Goal: Communication & Community: Answer question/provide support

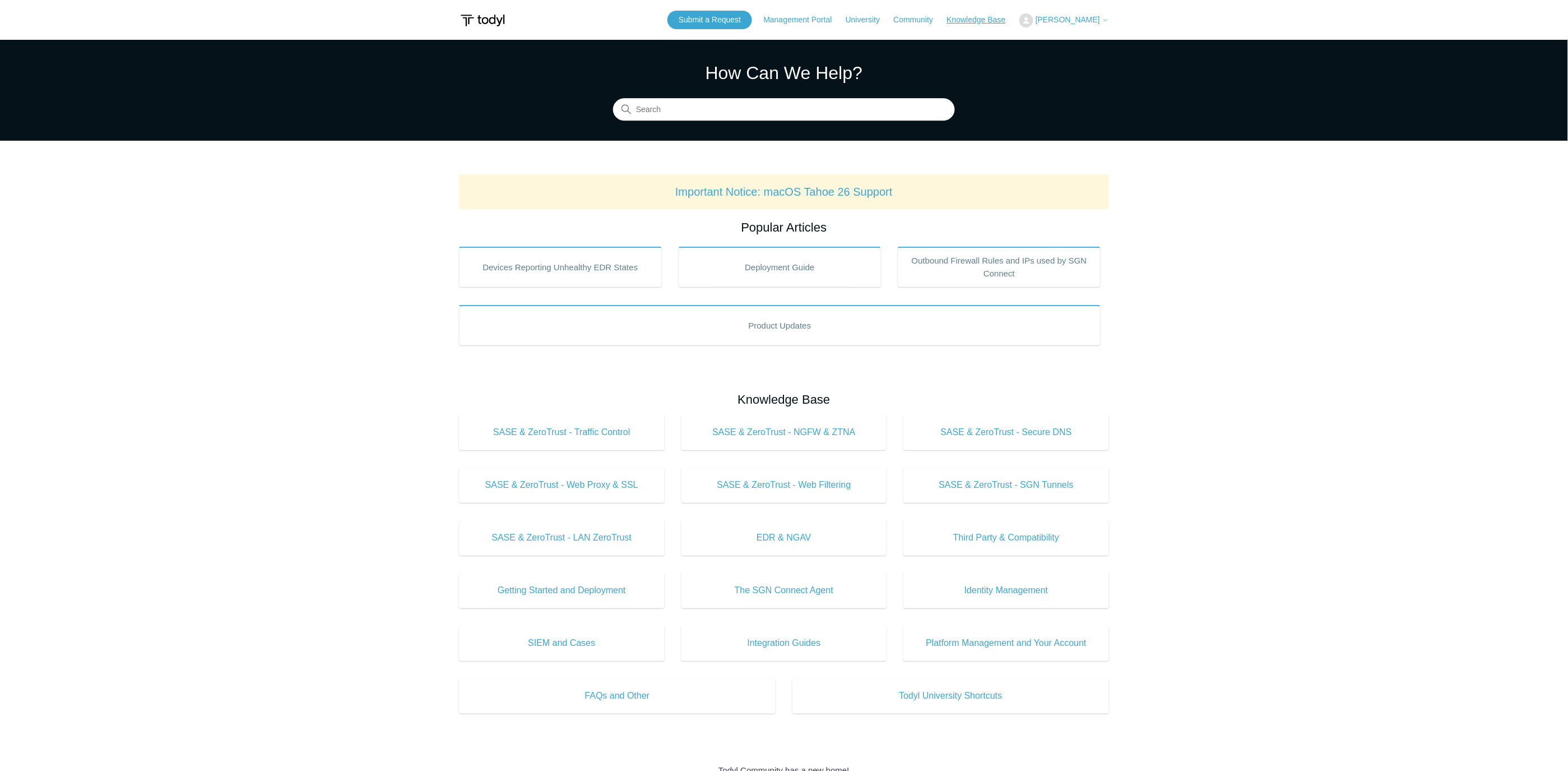
click at [993, 18] on link "Knowledge Base" at bounding box center [982, 20] width 70 height 12
click at [1085, 13] on button "[PERSON_NAME]" at bounding box center [1064, 20] width 89 height 14
click at [1089, 38] on link "My Support Requests" at bounding box center [1075, 44] width 109 height 20
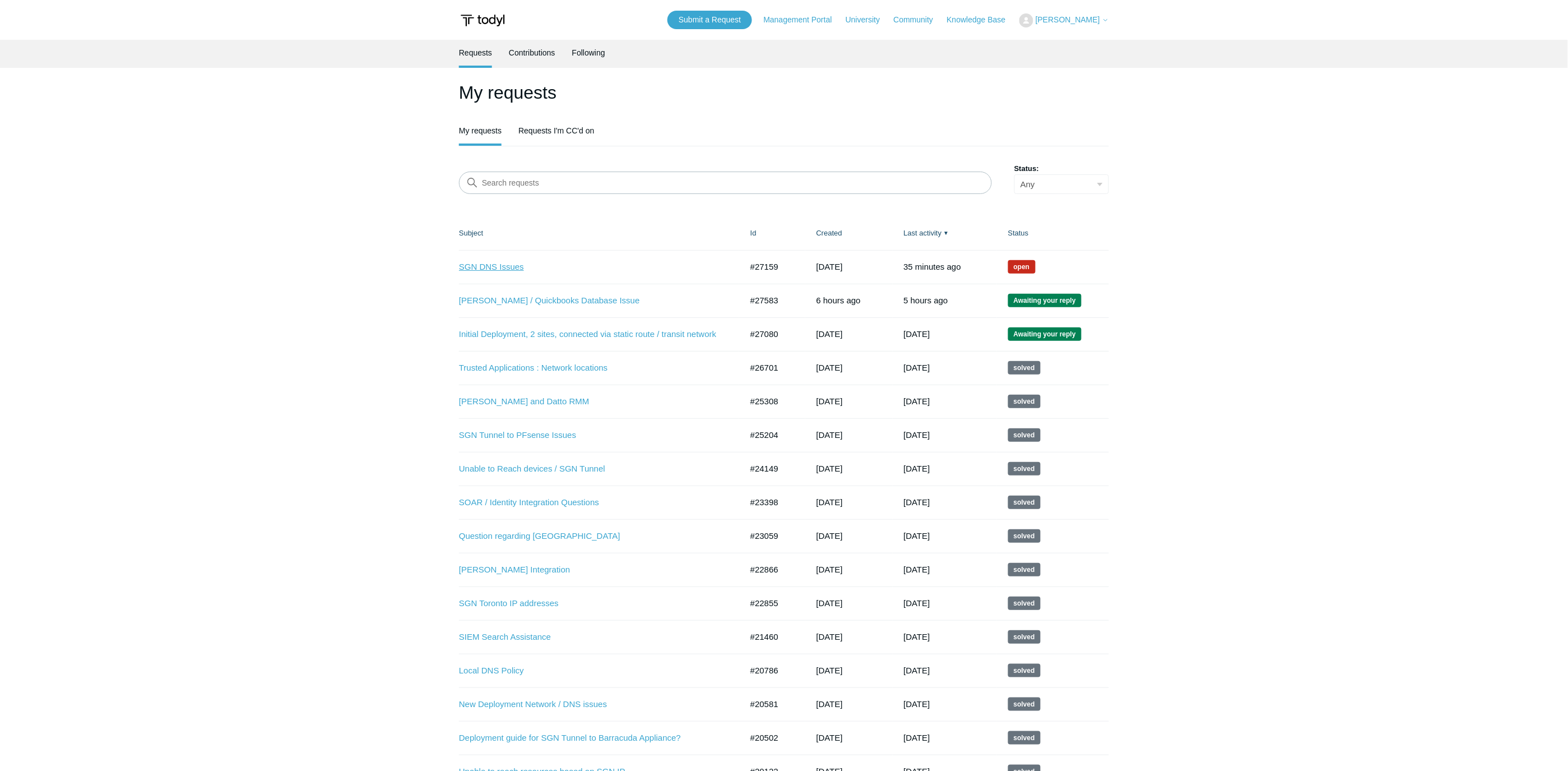
click at [506, 268] on link "SGN DNS Issues" at bounding box center [592, 267] width 266 height 13
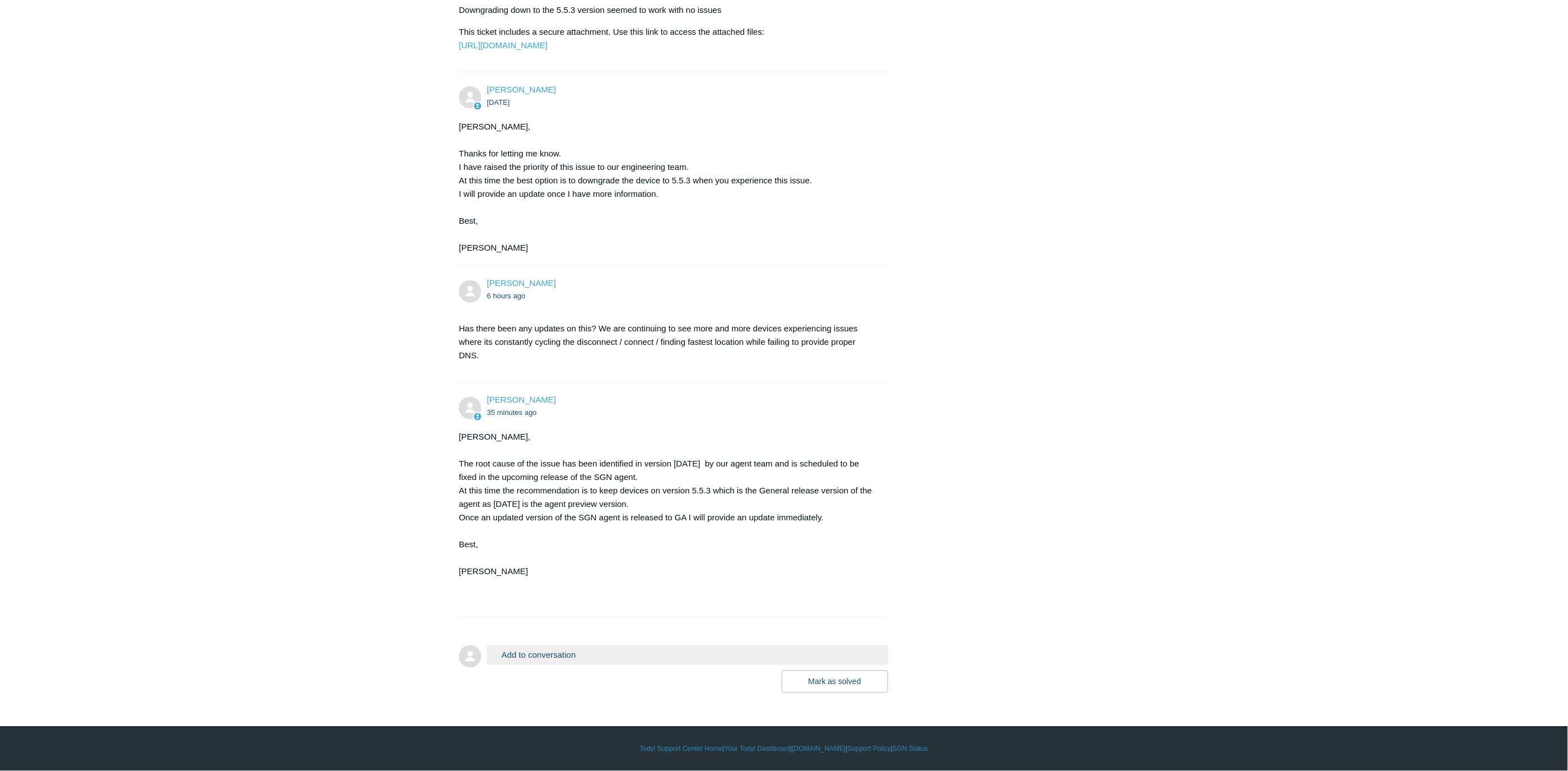
scroll to position [2495, 0]
click at [696, 660] on button "Add to conversation" at bounding box center [687, 655] width 401 height 20
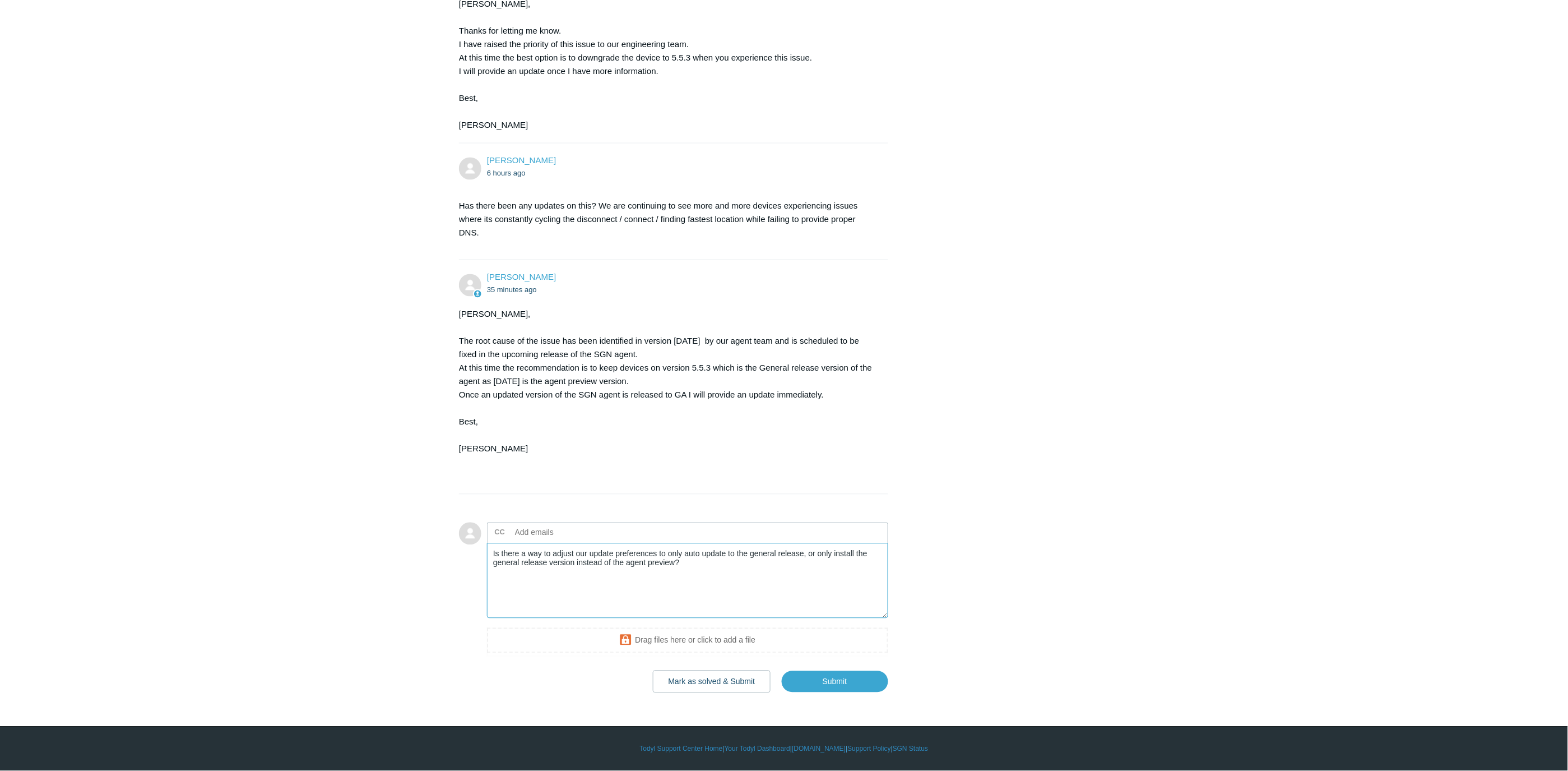
scroll to position [2617, 0]
type textarea "Is there a way to adjust our update preferences to only auto update to the gene…"
click at [827, 678] on input "Submit" at bounding box center [835, 682] width 107 height 22
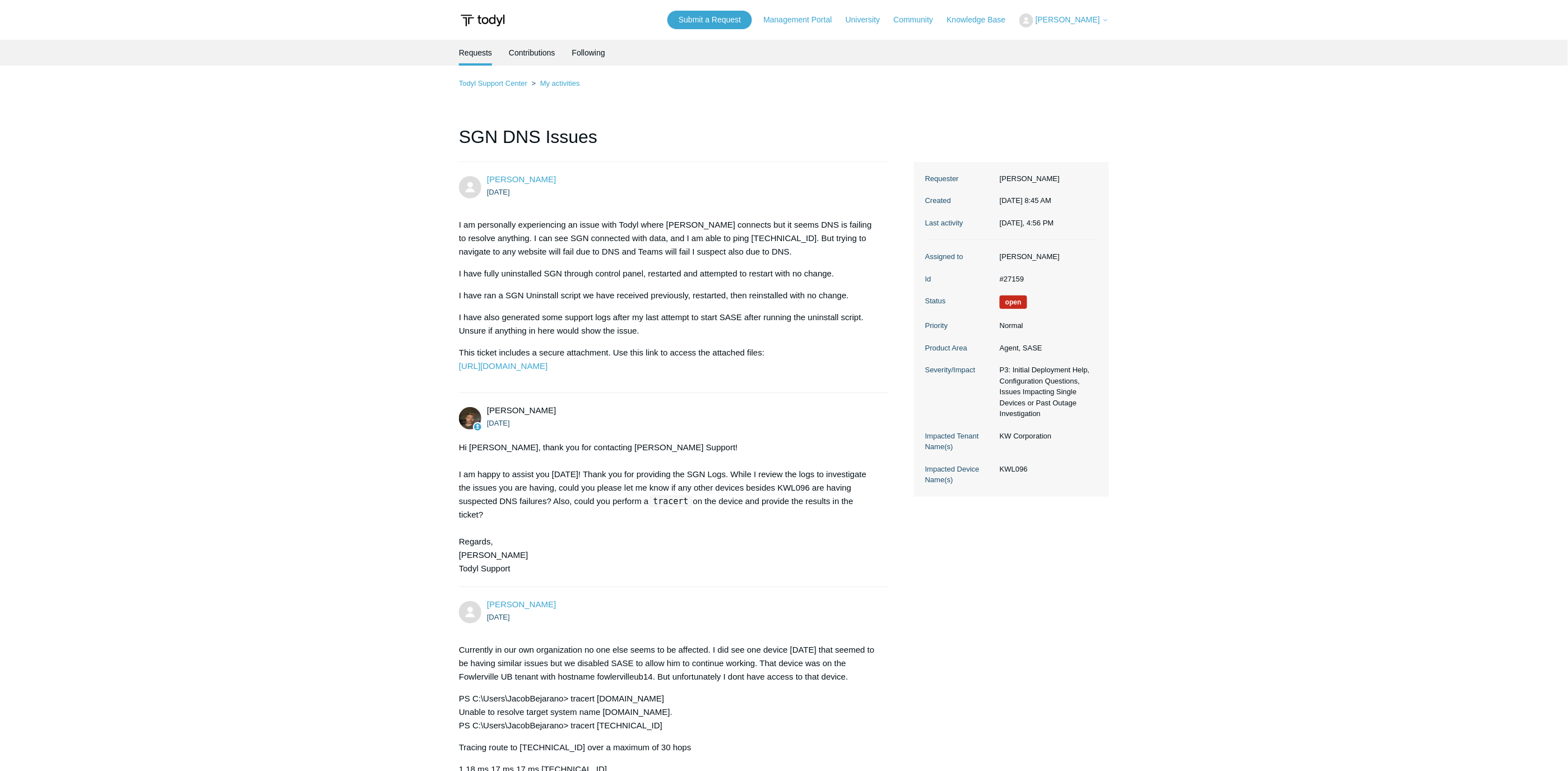
click at [1077, 20] on span "[PERSON_NAME]" at bounding box center [1068, 20] width 64 height 9
click at [1074, 49] on link "My Support Requests" at bounding box center [1075, 44] width 109 height 20
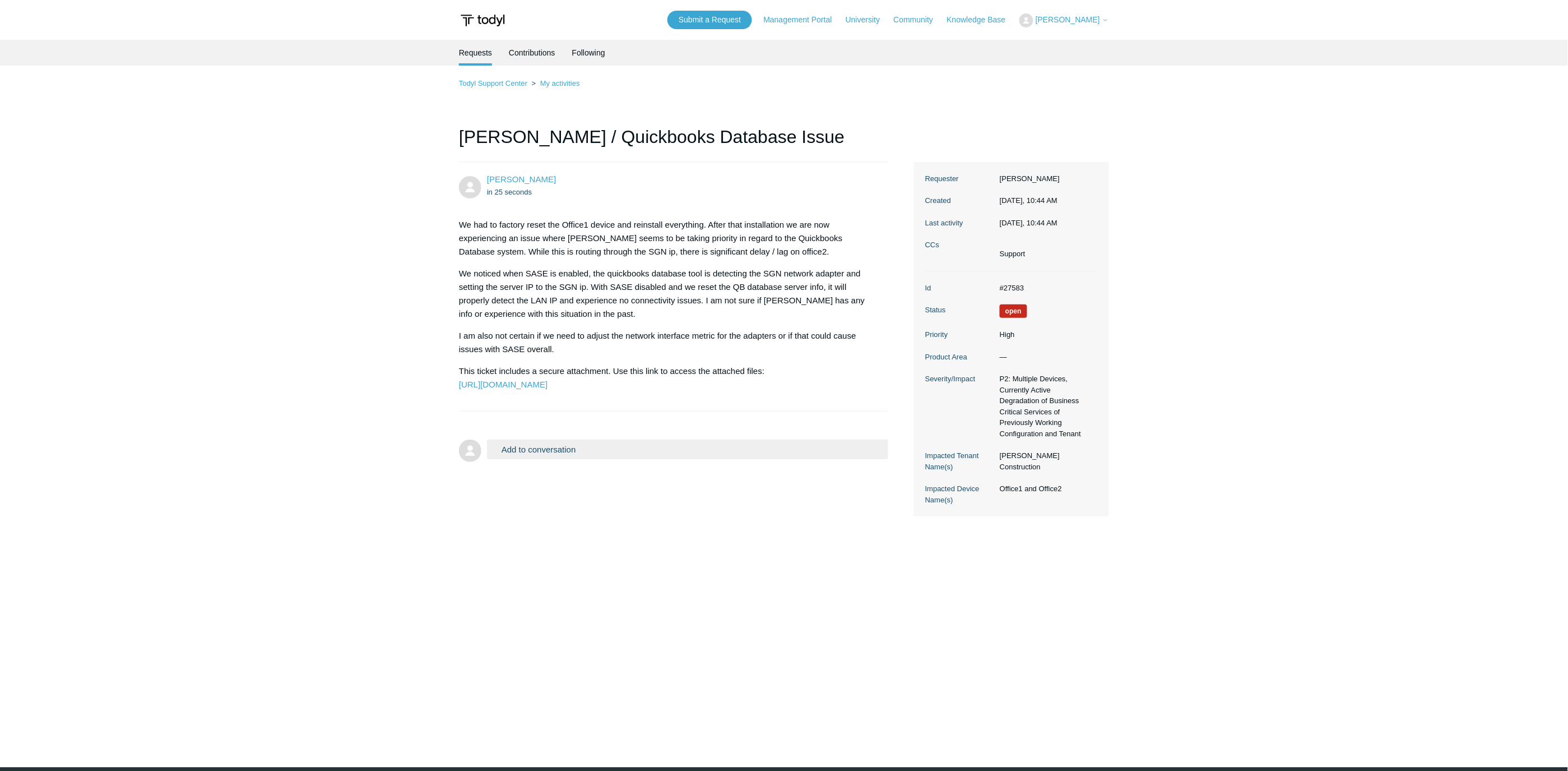
click at [1081, 17] on span "[PERSON_NAME]" at bounding box center [1068, 20] width 64 height 9
click at [1079, 39] on link "My Support Requests" at bounding box center [1075, 44] width 109 height 20
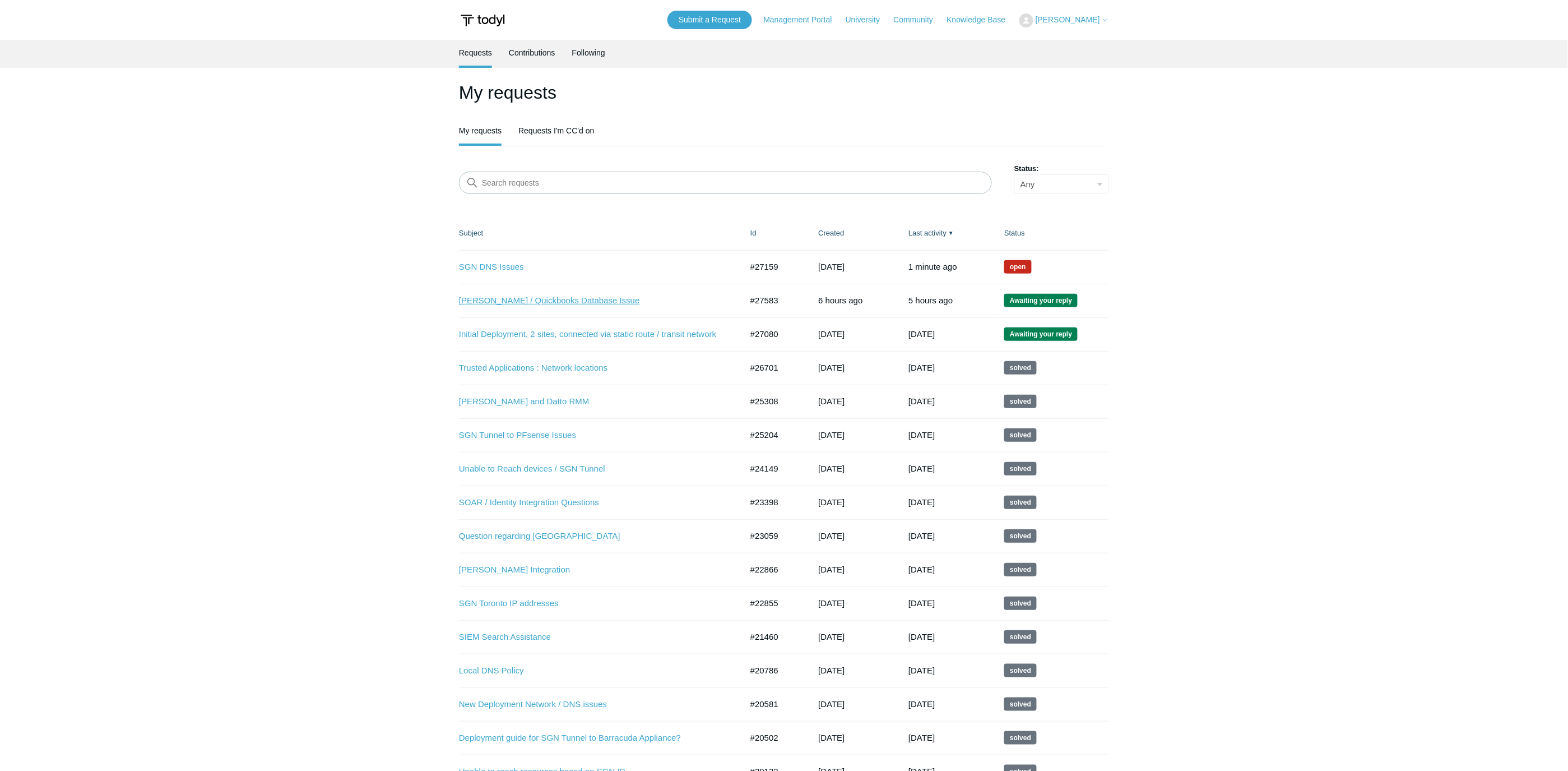
click at [500, 301] on link "Todyl / Quickbooks Database Issue" at bounding box center [592, 301] width 266 height 13
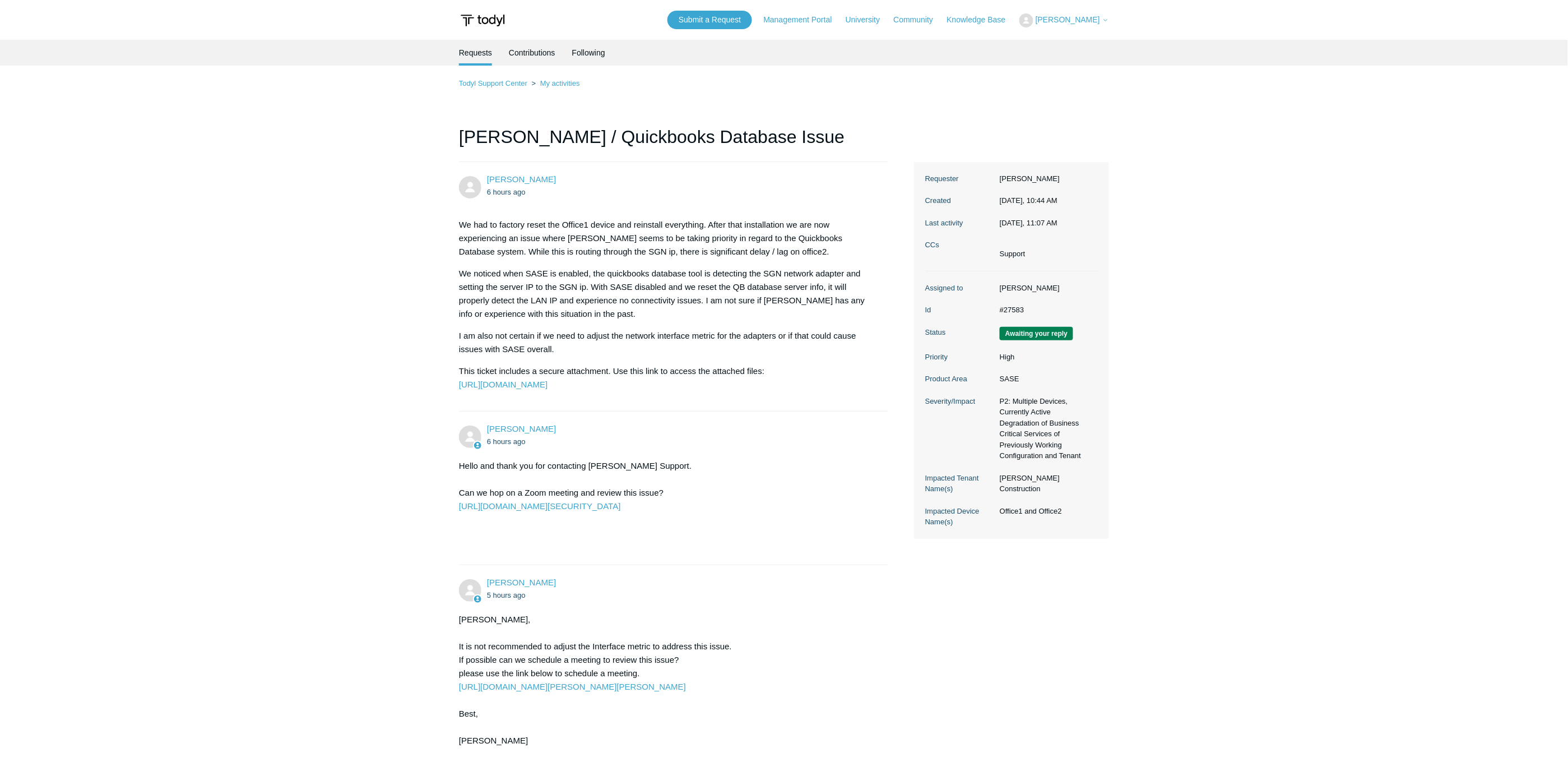
scroll to position [182, 0]
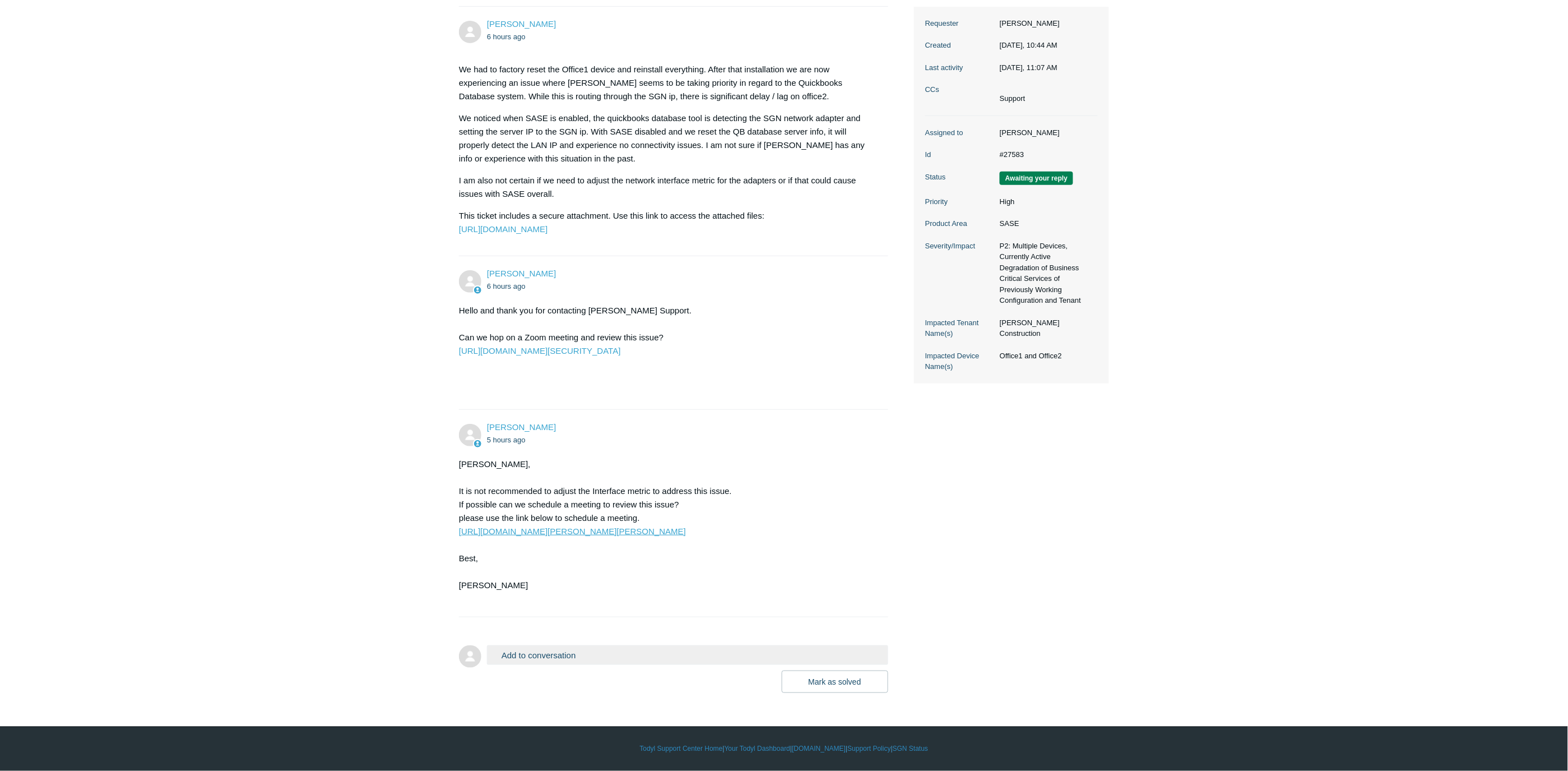
click at [567, 533] on link "https://scheduler.zoom.us/kris-haire/support-kris" at bounding box center [572, 531] width 227 height 9
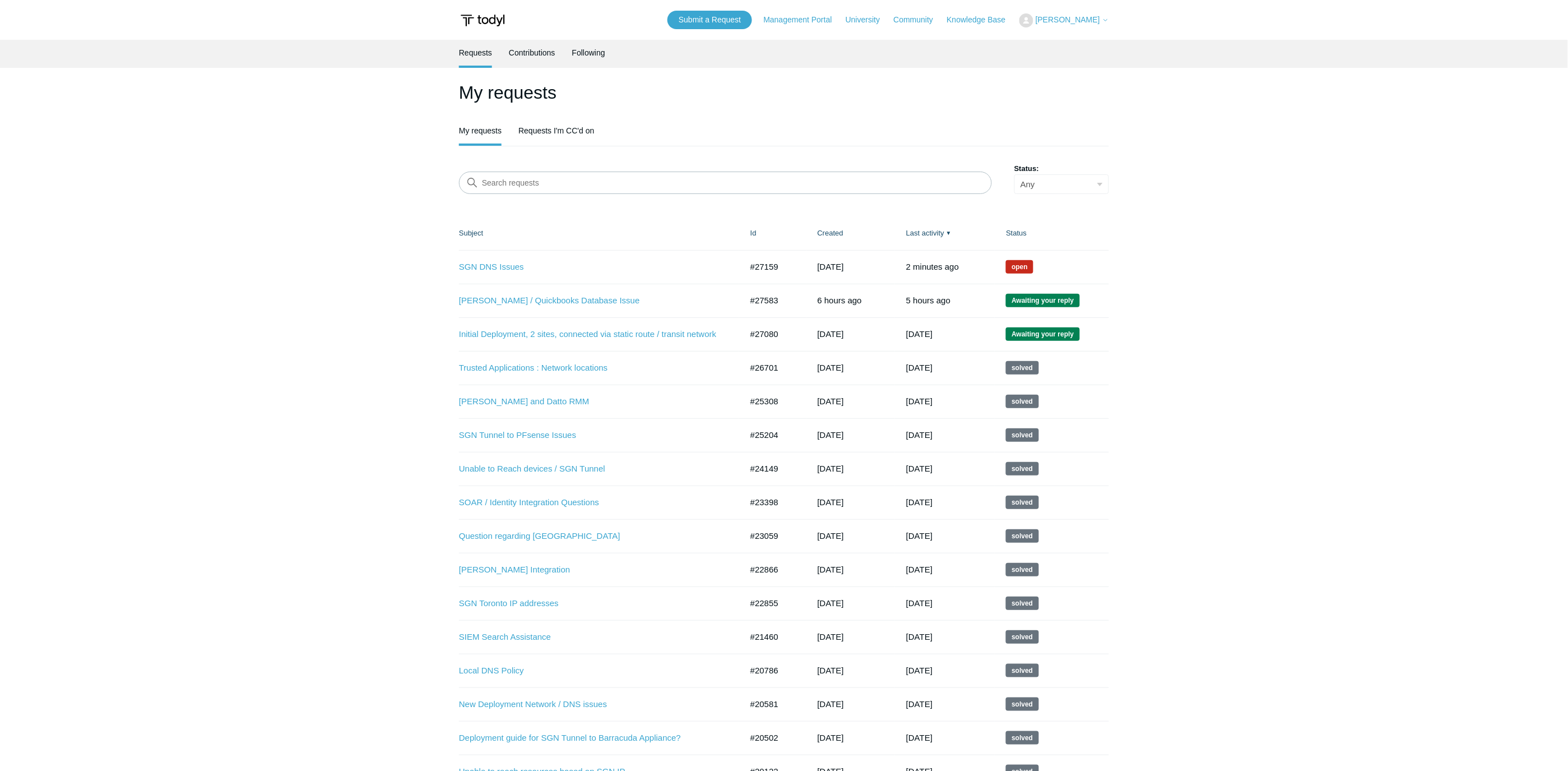
click at [752, 297] on td "#27583" at bounding box center [773, 300] width 67 height 34
drag, startPoint x: 752, startPoint y: 297, endPoint x: 789, endPoint y: 295, distance: 37.1
click at [789, 295] on td "#27583" at bounding box center [773, 300] width 67 height 34
copy td "#27583"
click at [483, 263] on link "SGN DNS Issues" at bounding box center [592, 267] width 266 height 13
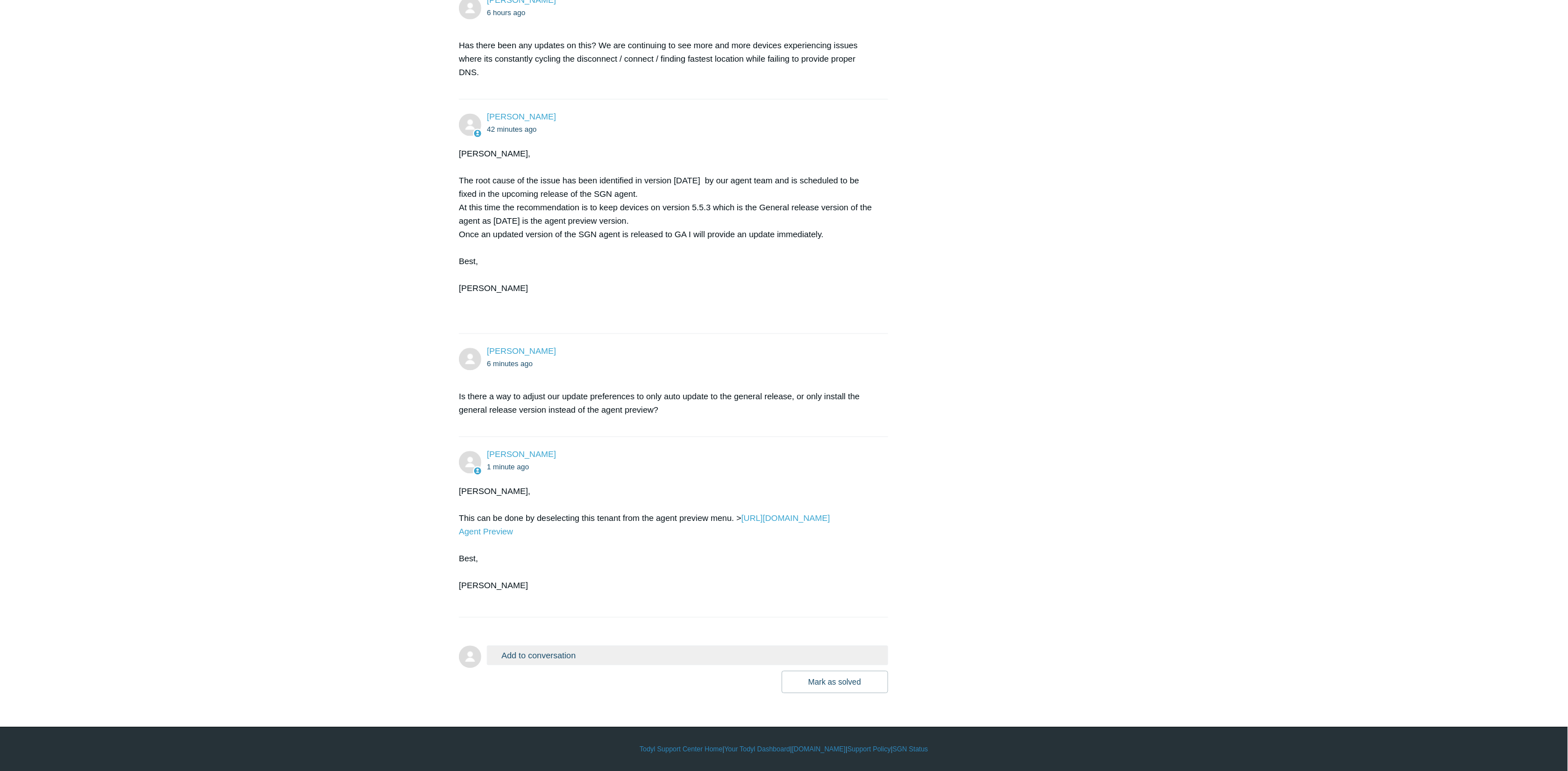
scroll to position [2792, 0]
click at [597, 647] on button "Add to conversation" at bounding box center [687, 655] width 401 height 20
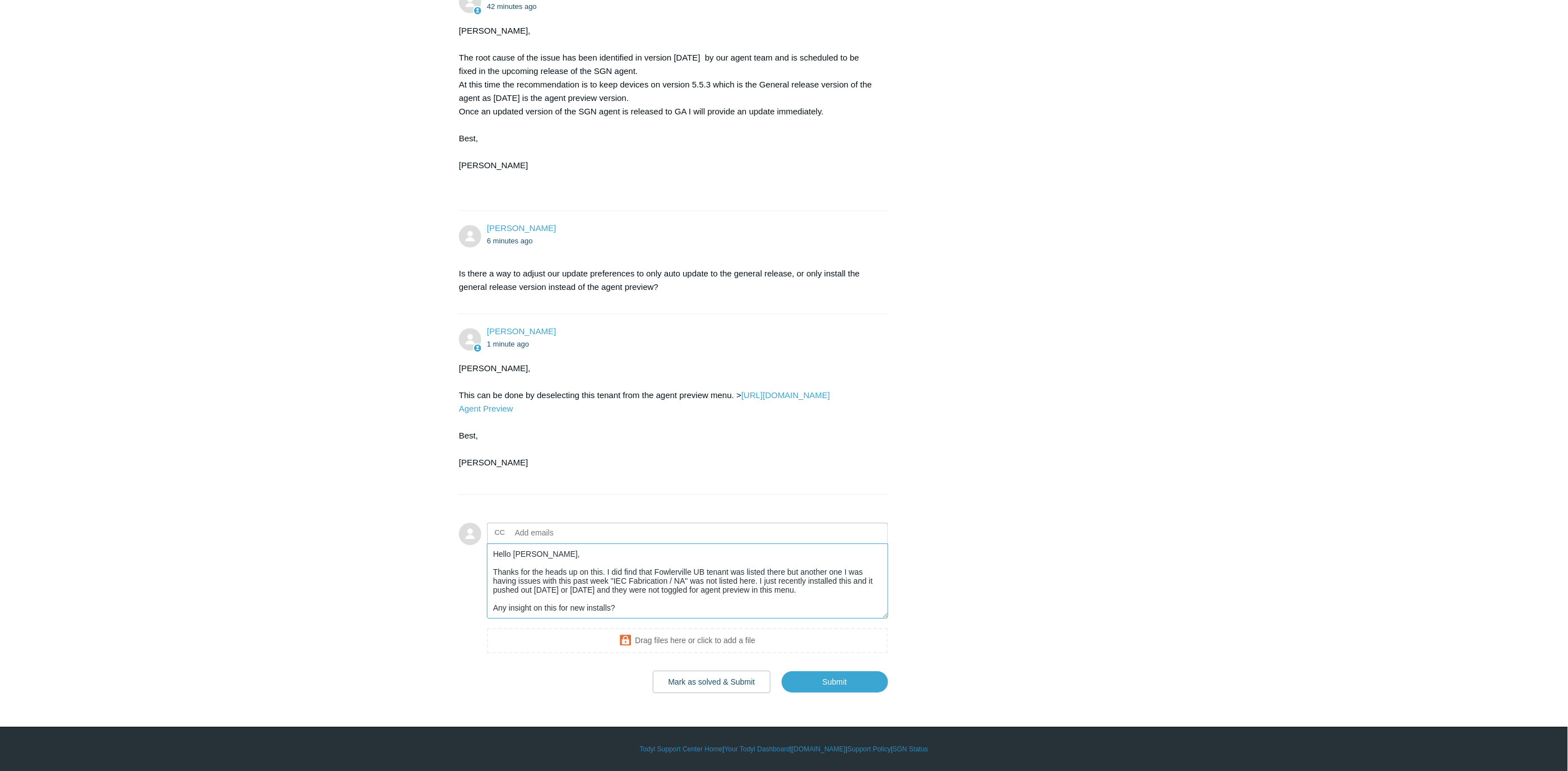
scroll to position [12, 0]
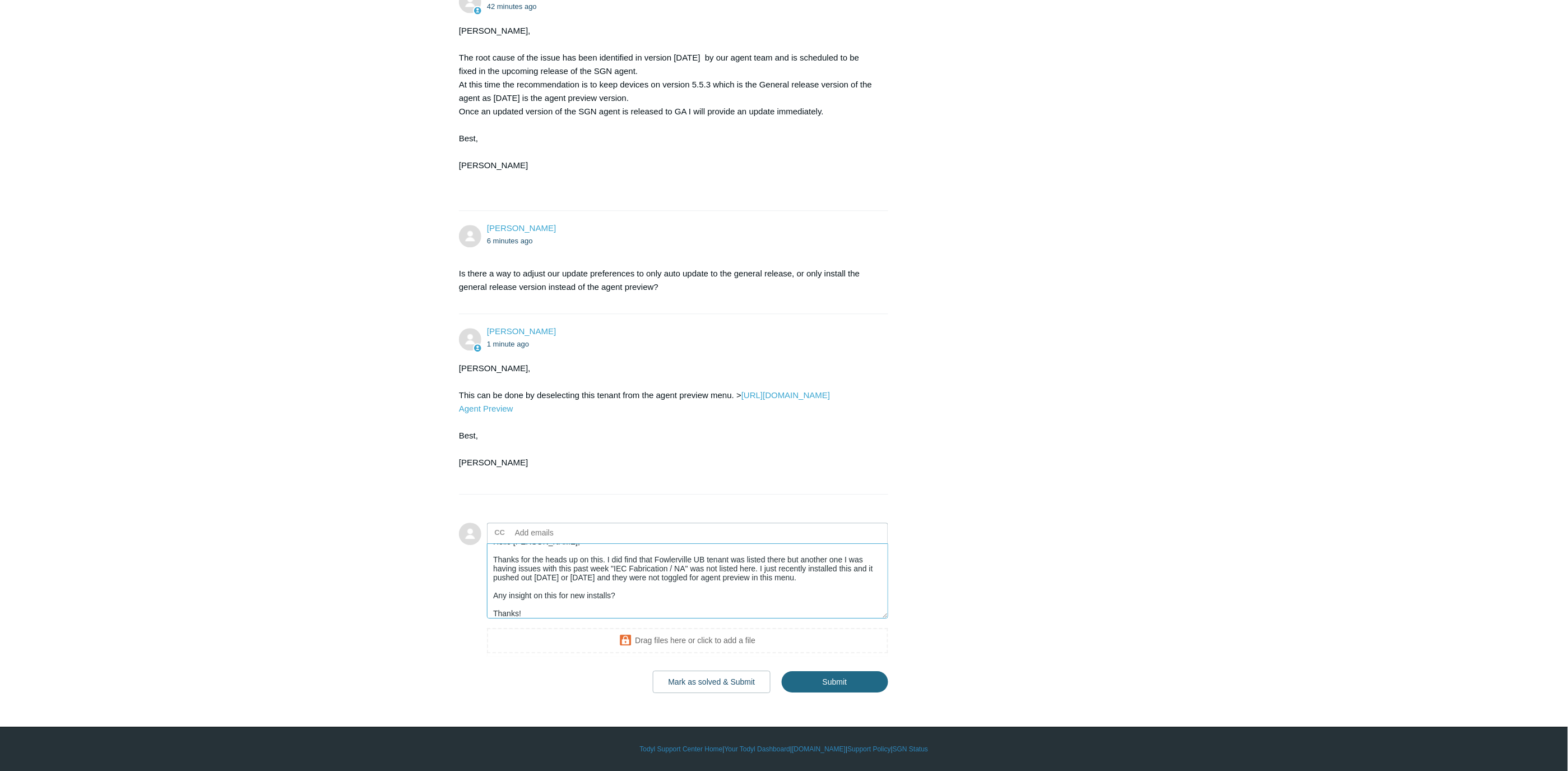
type textarea "Hello Kris, Thanks for the heads up on this. I did find that Fowlerville UB ten…"
click at [818, 693] on input "Submit" at bounding box center [835, 682] width 107 height 22
